Goal: Task Accomplishment & Management: Manage account settings

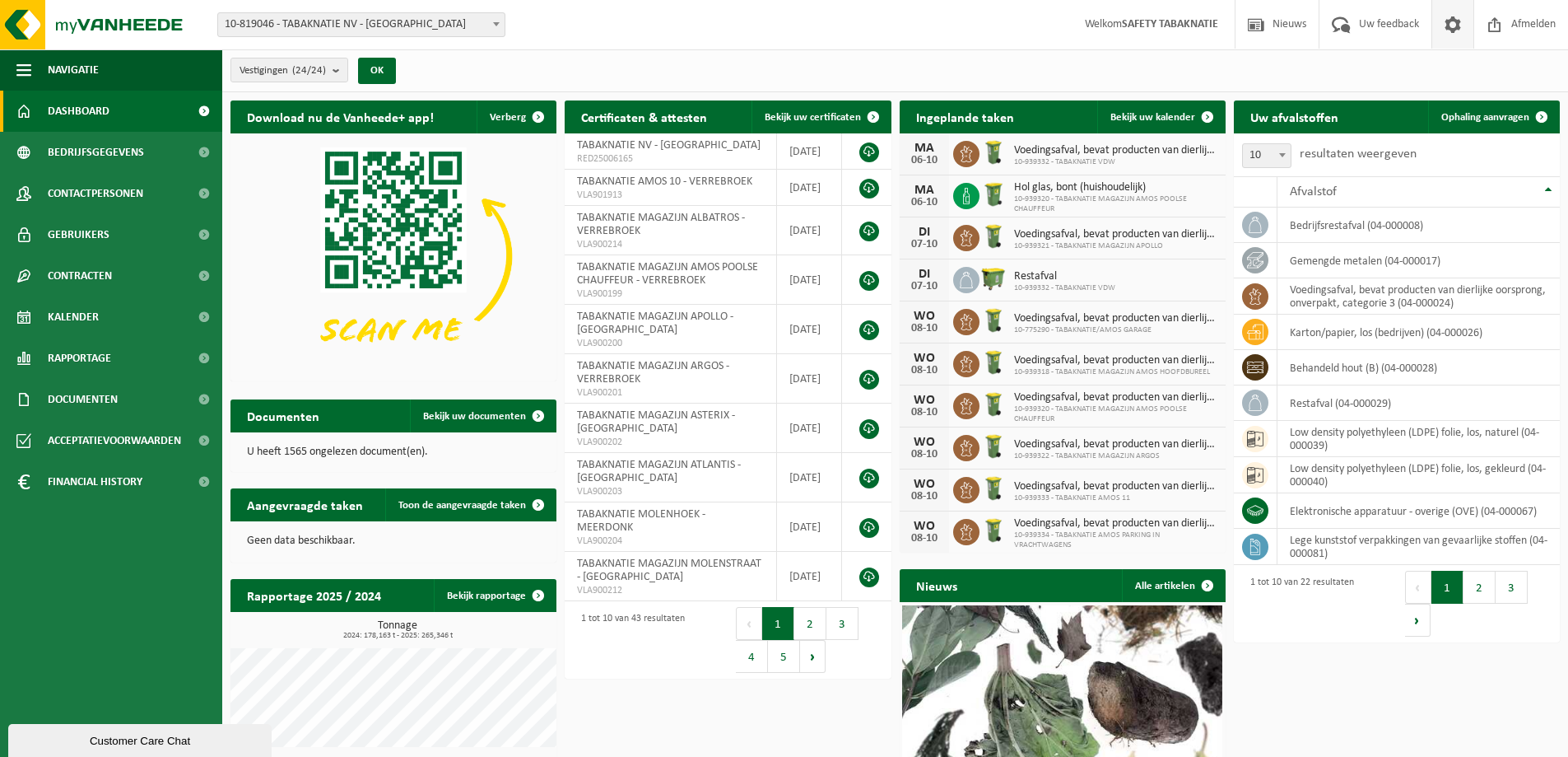
click at [1457, 25] on span at bounding box center [1452, 24] width 25 height 49
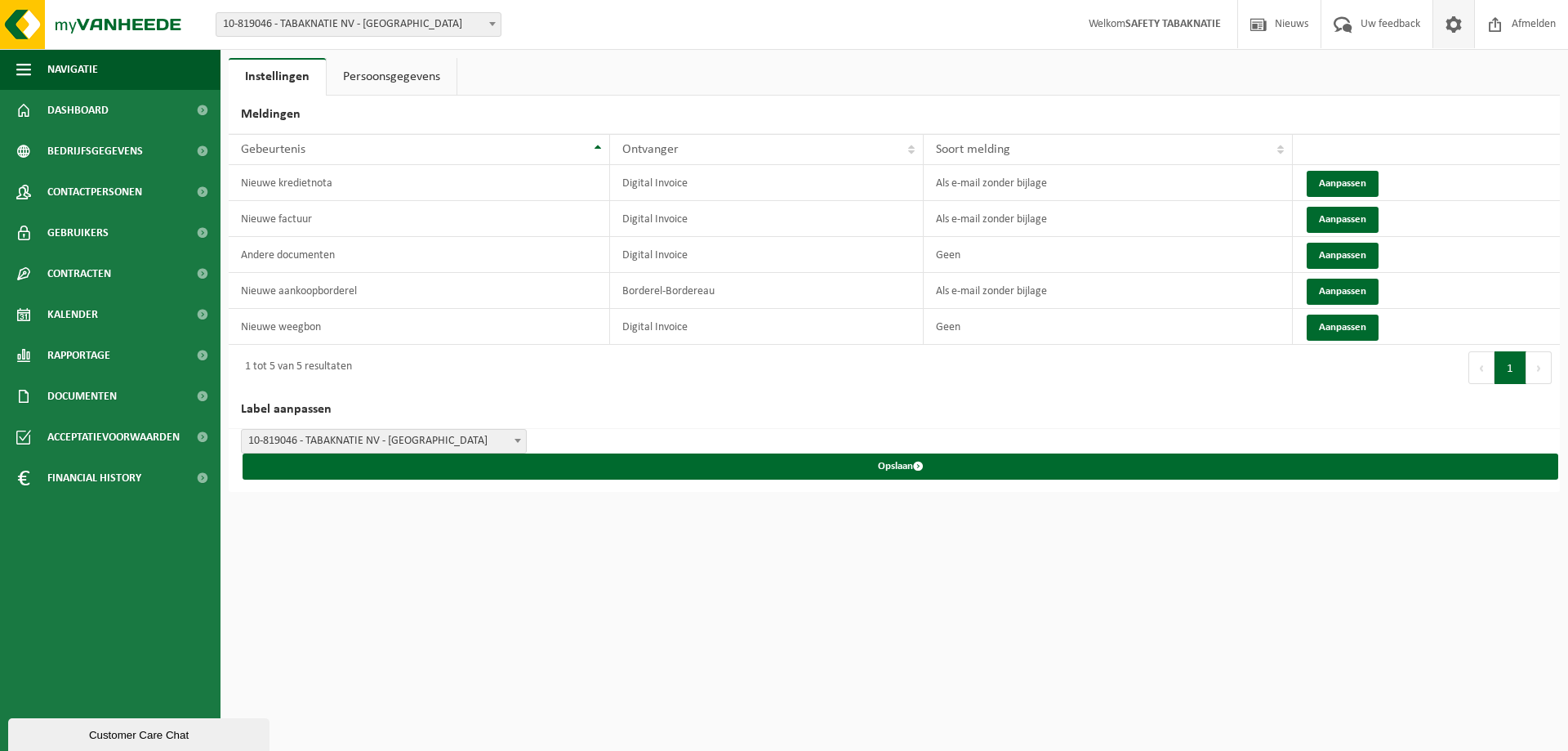
click at [375, 75] on link "Persoonsgegevens" at bounding box center [391, 76] width 130 height 37
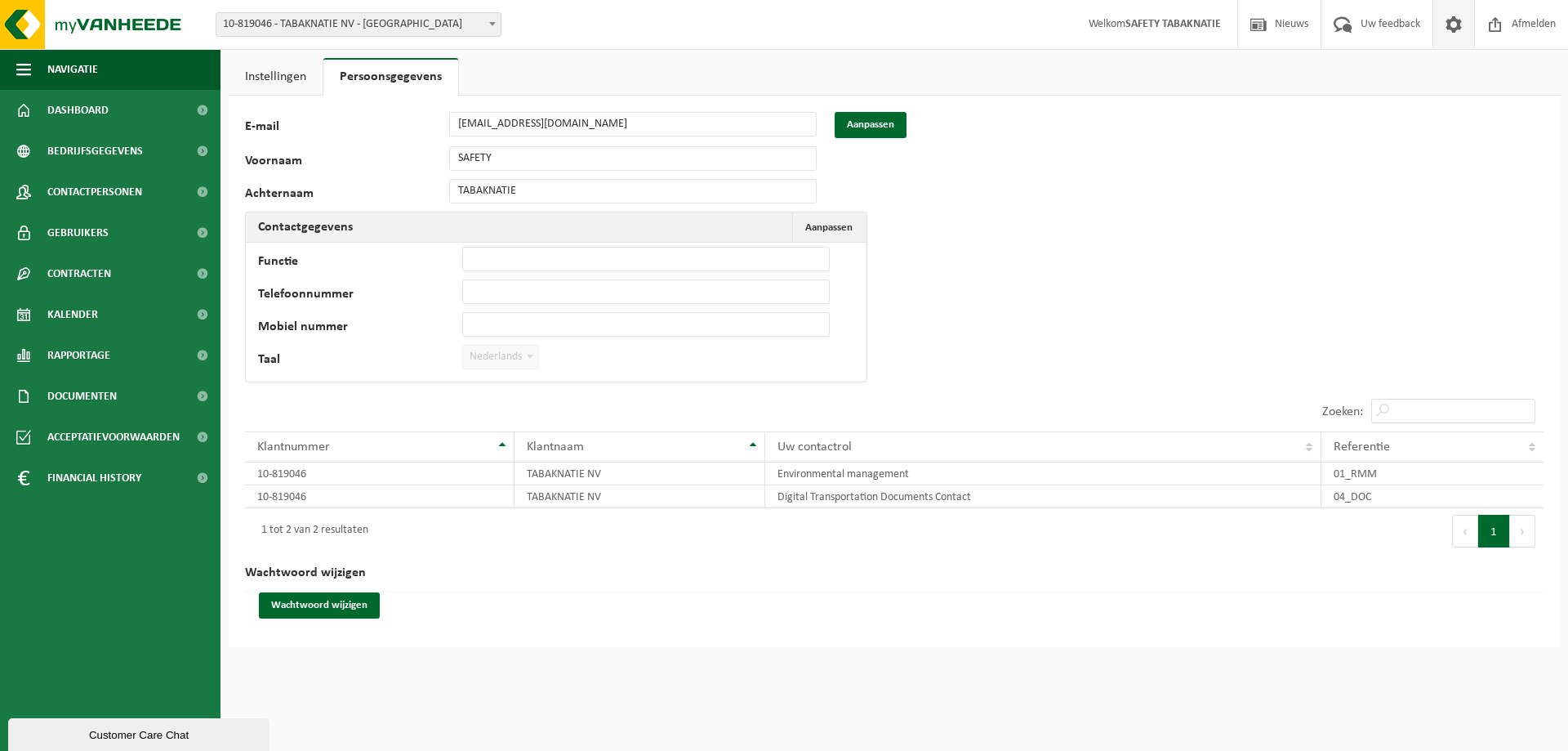
click at [276, 70] on link "Instellingen" at bounding box center [275, 76] width 94 height 37
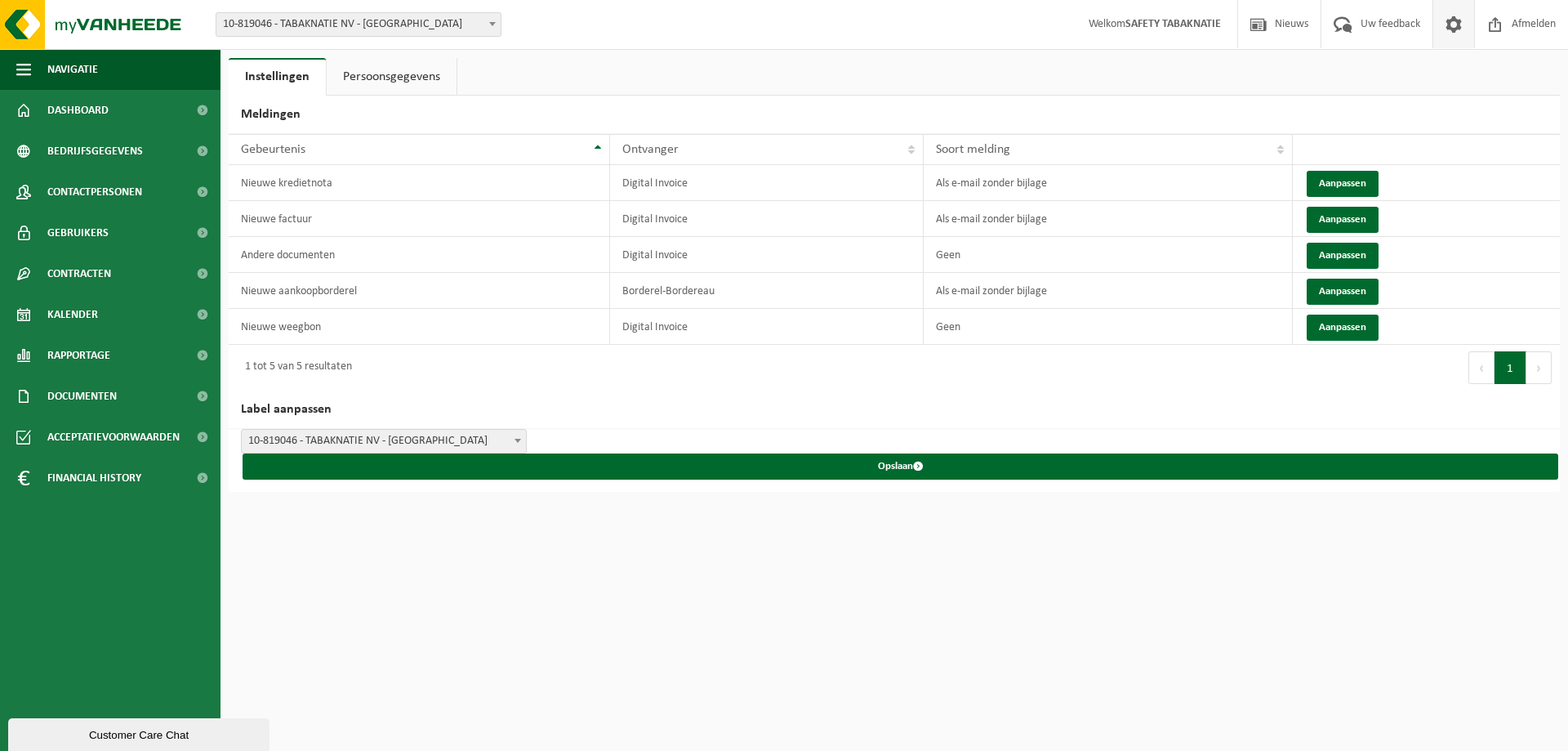
click at [375, 81] on link "Persoonsgegevens" at bounding box center [391, 76] width 130 height 37
